Goal: Information Seeking & Learning: Learn about a topic

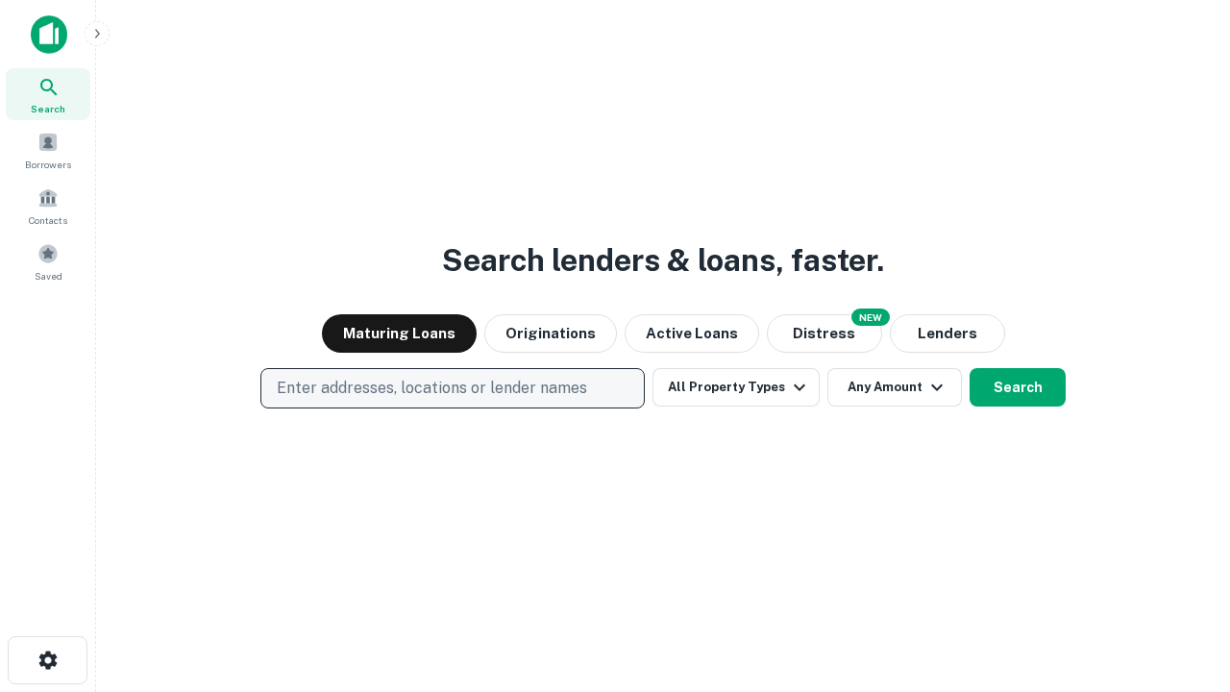
click at [452, 388] on p "Enter addresses, locations or lender names" at bounding box center [432, 388] width 310 height 23
type input "**********"
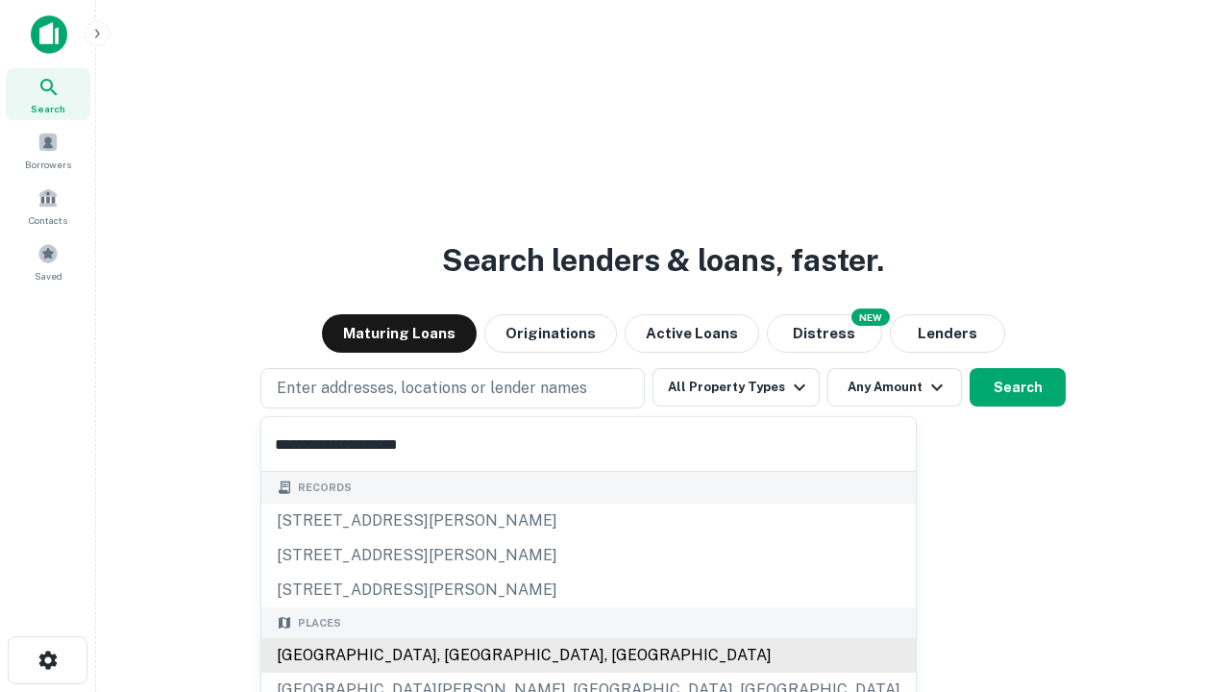
click at [459, 655] on div "[GEOGRAPHIC_DATA], [GEOGRAPHIC_DATA], [GEOGRAPHIC_DATA]" at bounding box center [588, 655] width 654 height 35
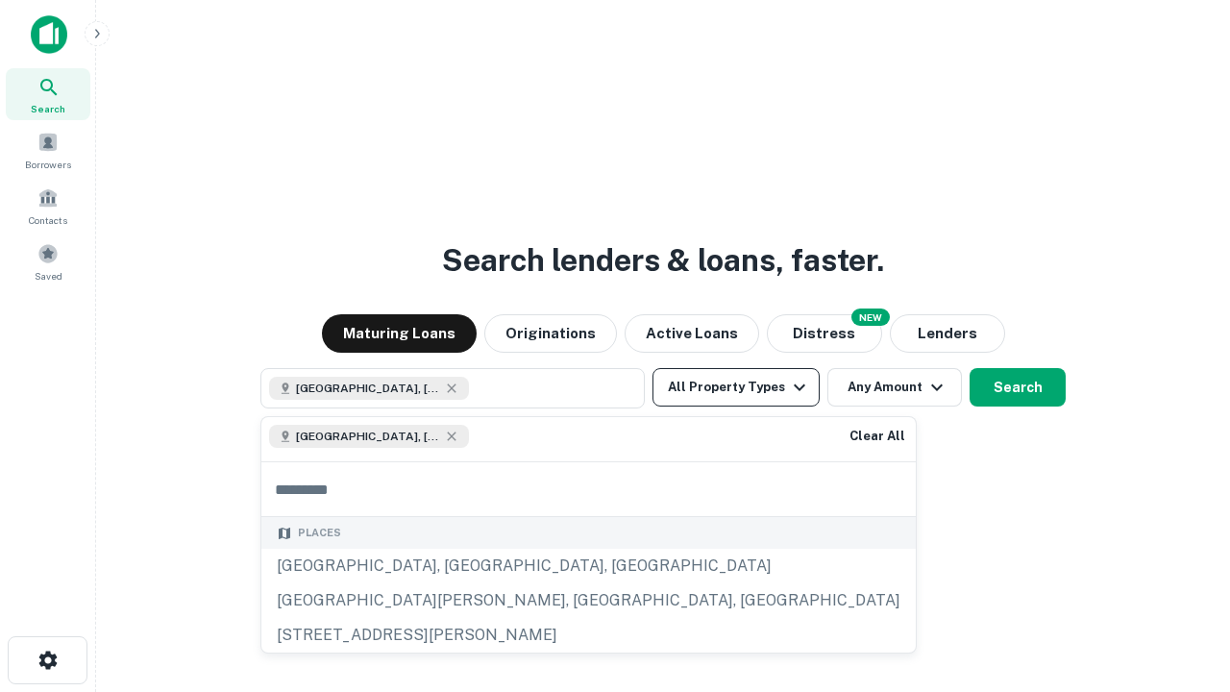
click at [736, 387] on button "All Property Types" at bounding box center [735, 387] width 167 height 38
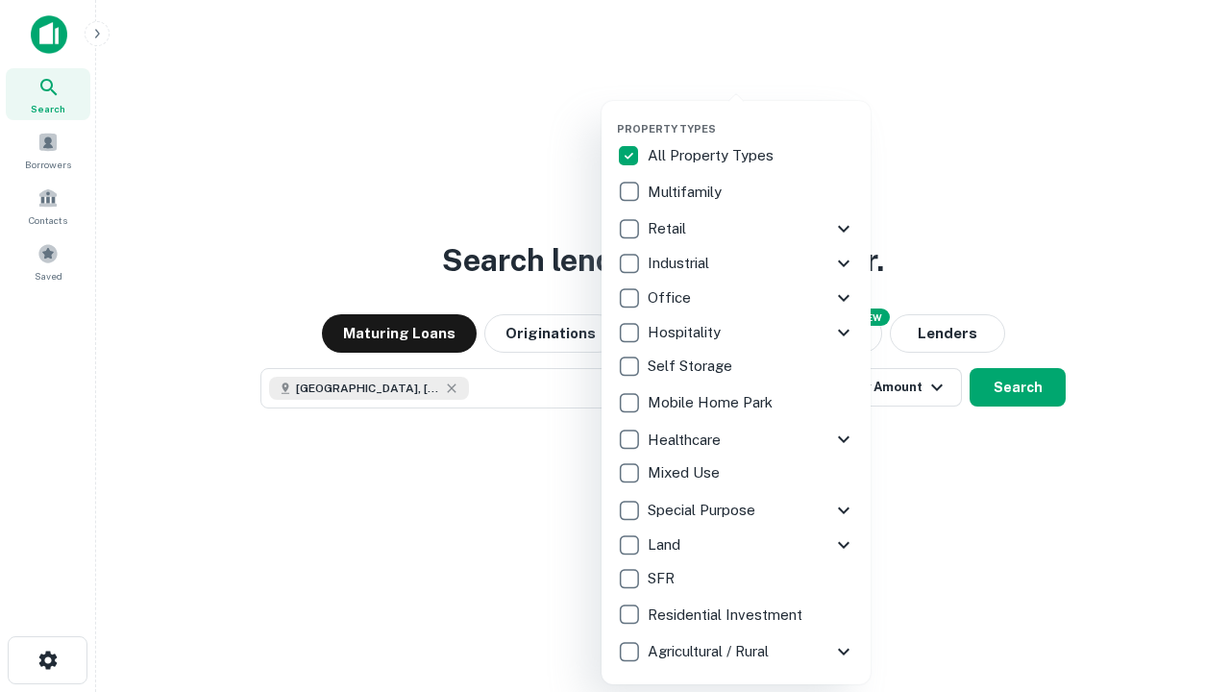
click at [751, 116] on button "button" at bounding box center [751, 116] width 269 height 1
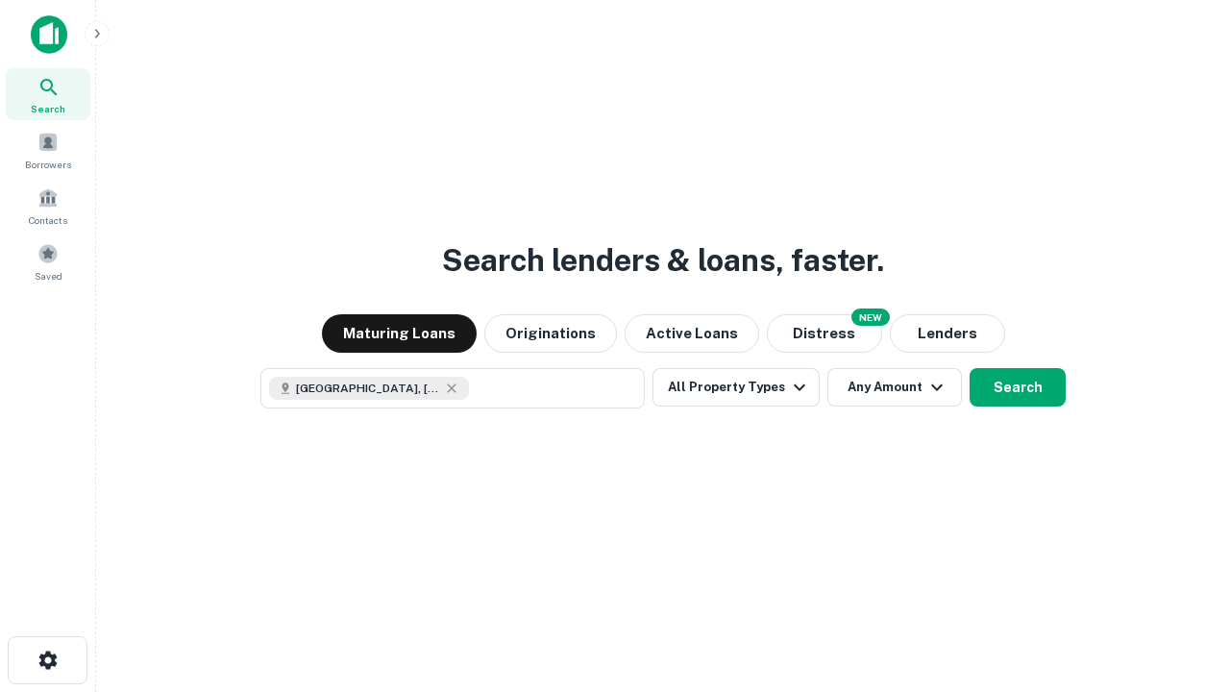
scroll to position [31, 0]
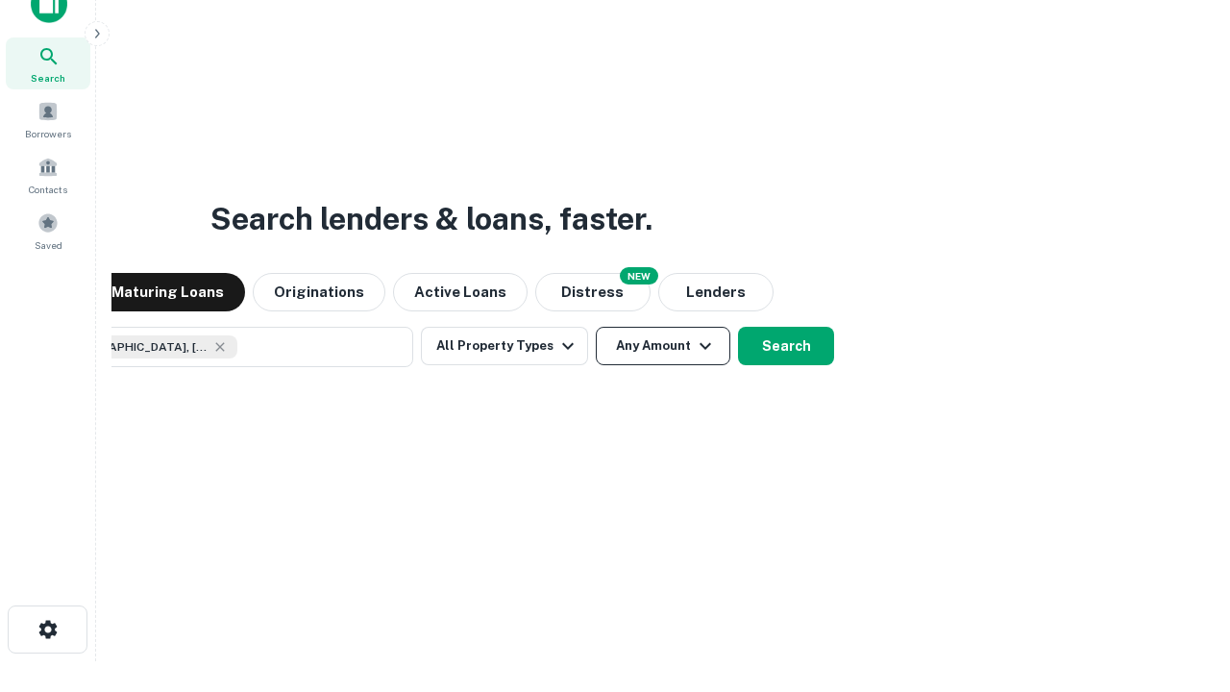
click at [596, 327] on button "Any Amount" at bounding box center [663, 346] width 135 height 38
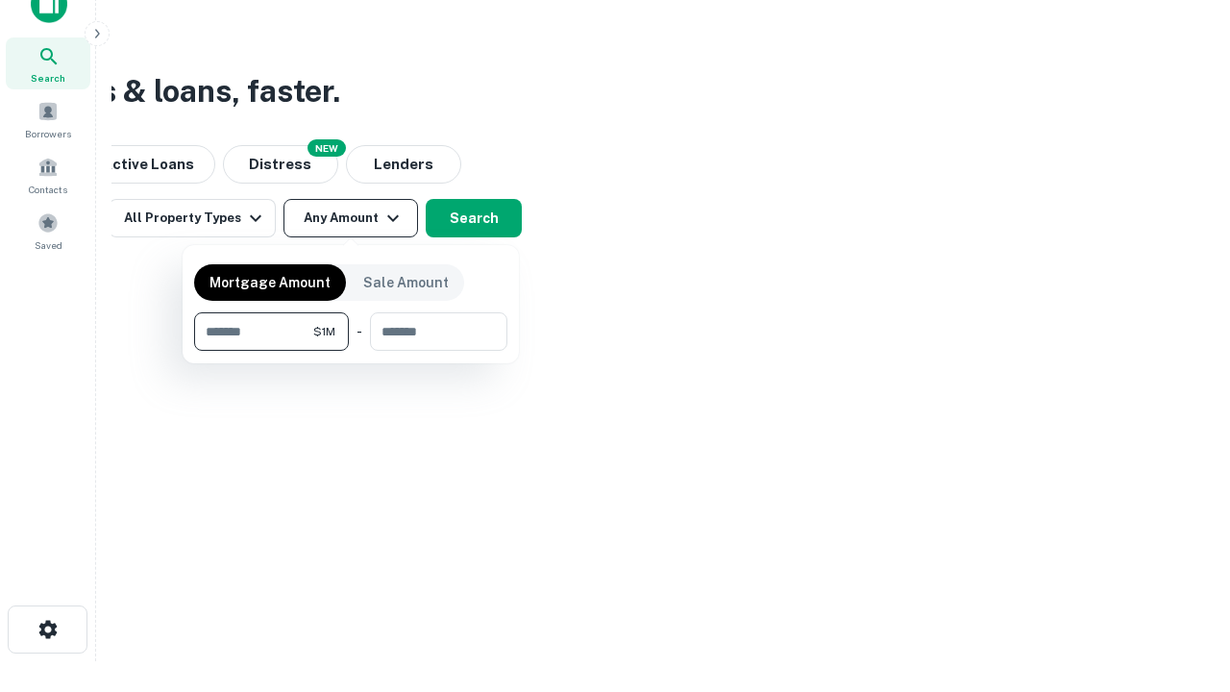
type input "*******"
click at [351, 351] on button "button" at bounding box center [350, 351] width 313 height 1
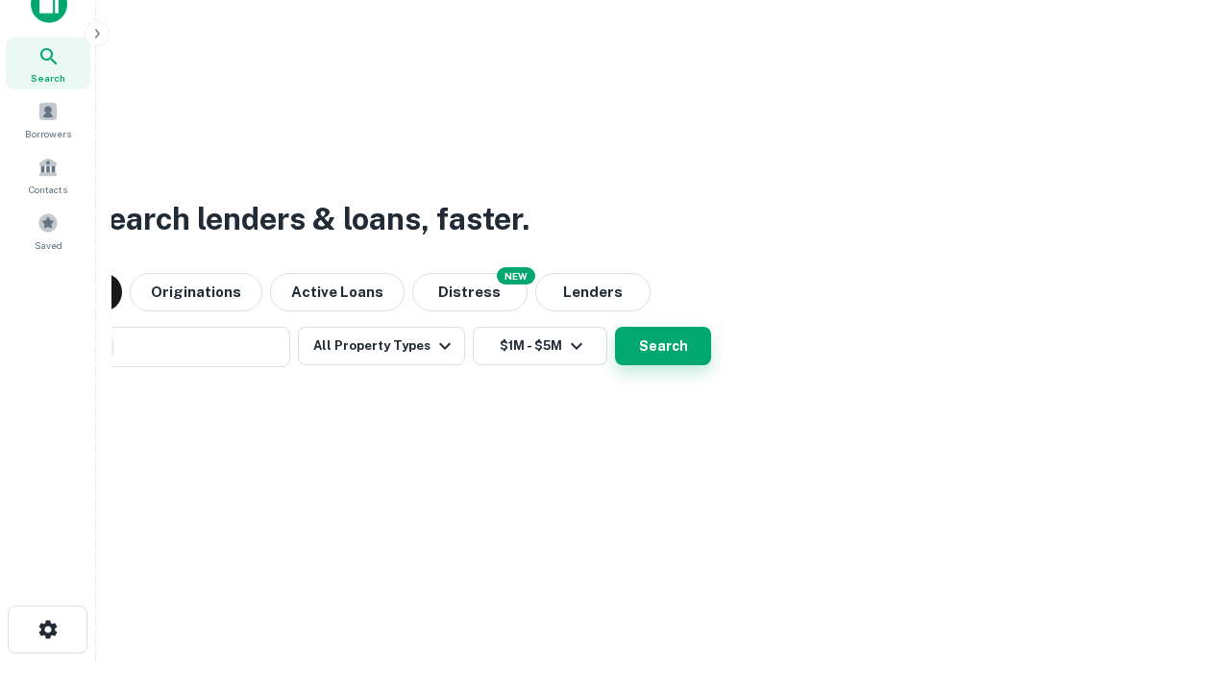
click at [615, 327] on button "Search" at bounding box center [663, 346] width 96 height 38
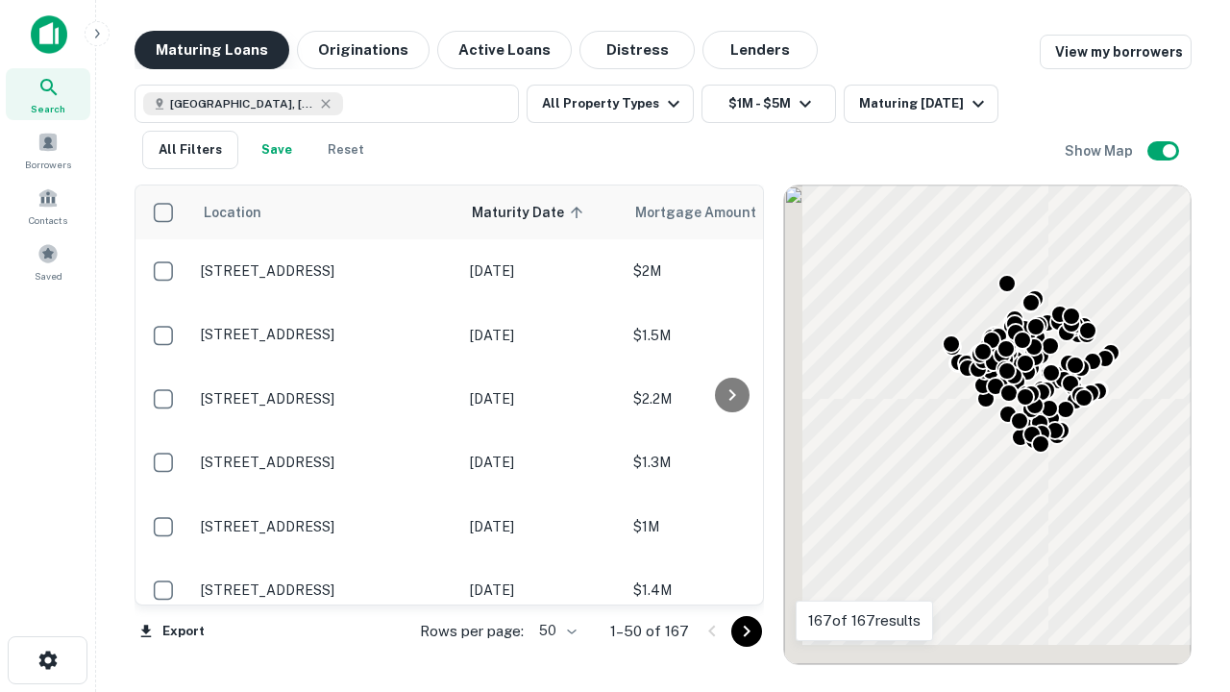
click at [211, 50] on button "Maturing Loans" at bounding box center [212, 50] width 155 height 38
